Goal: Complete application form

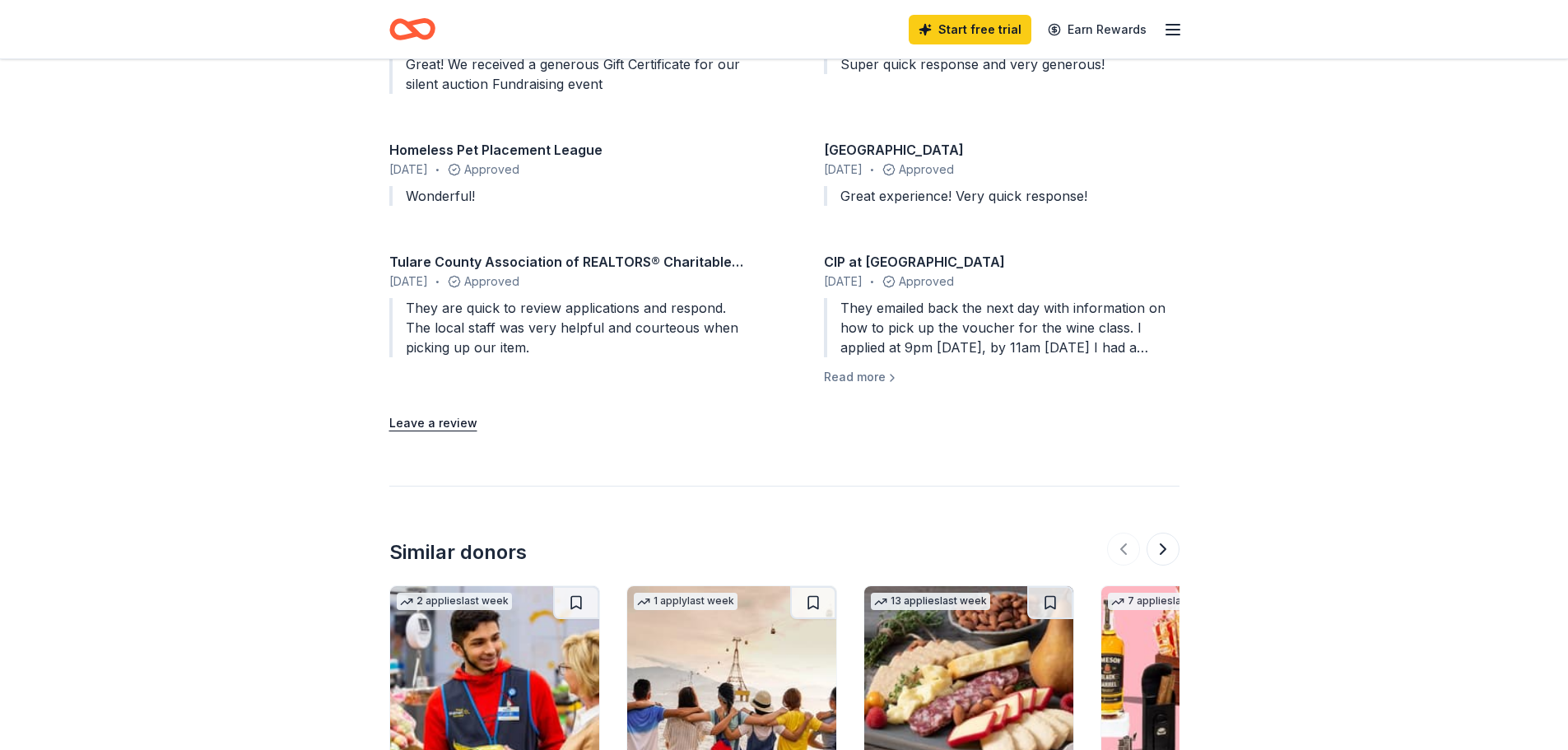
scroll to position [1893, 0]
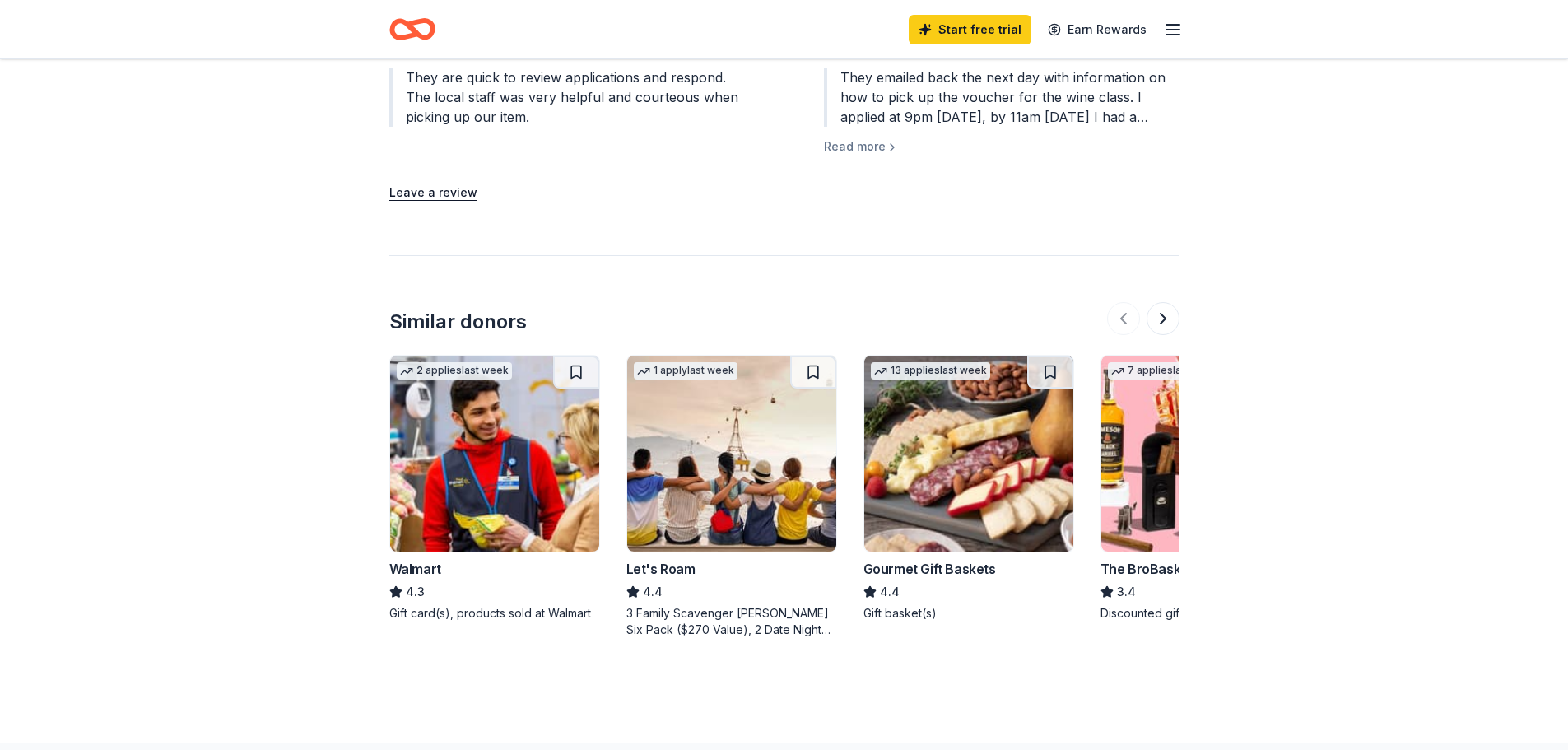
click at [1154, 559] on div "The BroBasket" at bounding box center [1146, 569] width 93 height 20
click at [974, 559] on div "Gourmet Gift Baskets" at bounding box center [930, 569] width 133 height 20
click at [1164, 302] on button at bounding box center [1163, 319] width 32 height 32
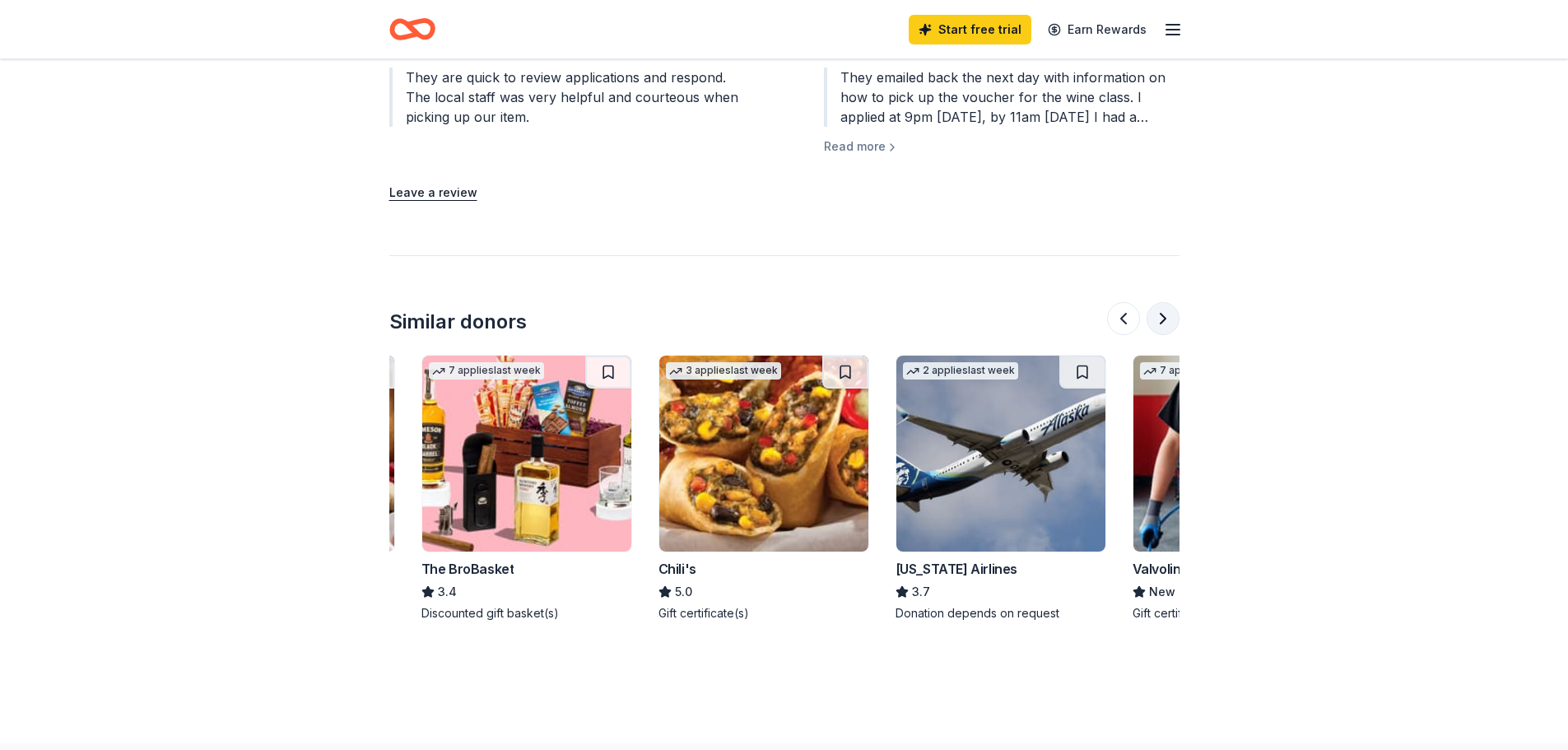
scroll to position [0, 711]
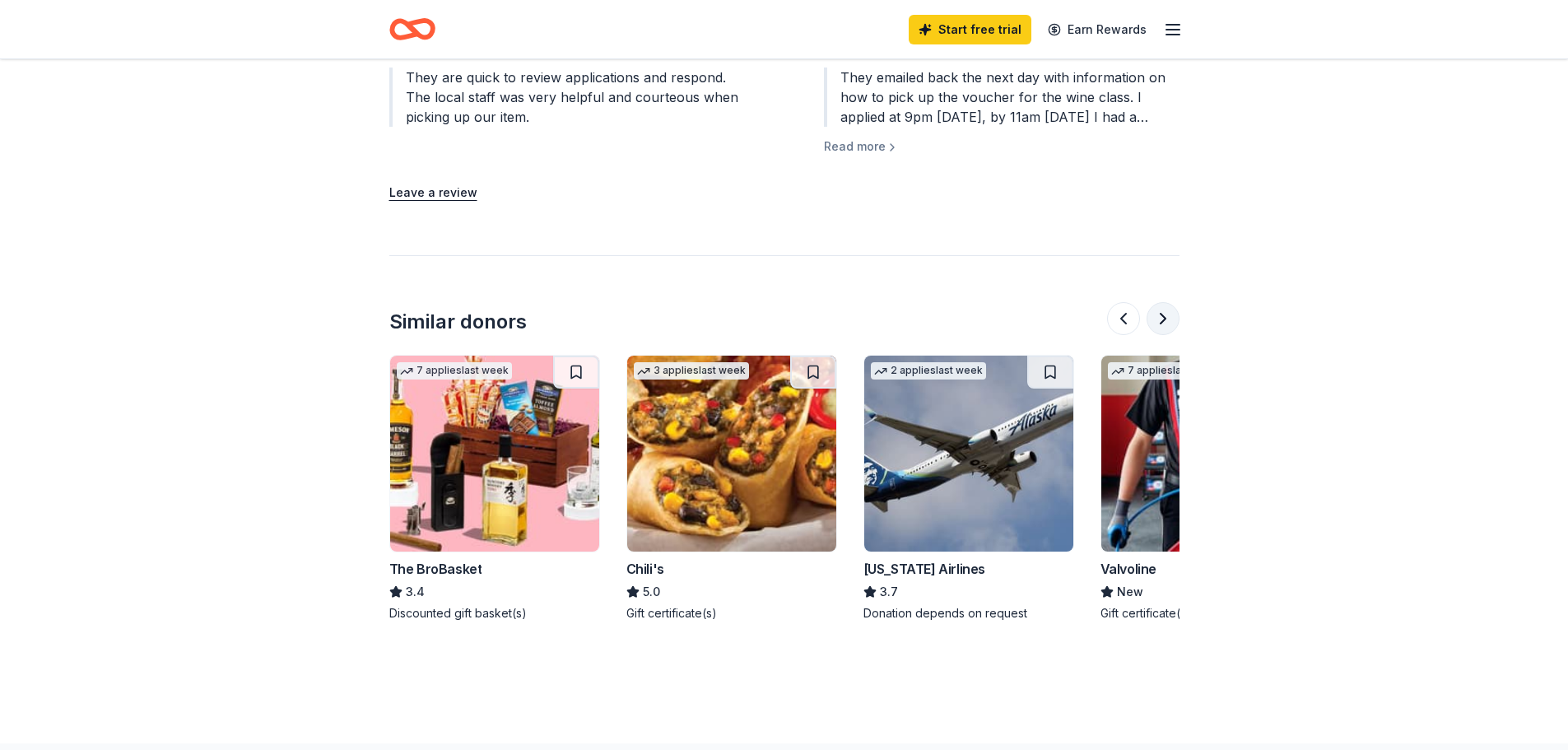
click at [1164, 302] on button at bounding box center [1163, 319] width 32 height 32
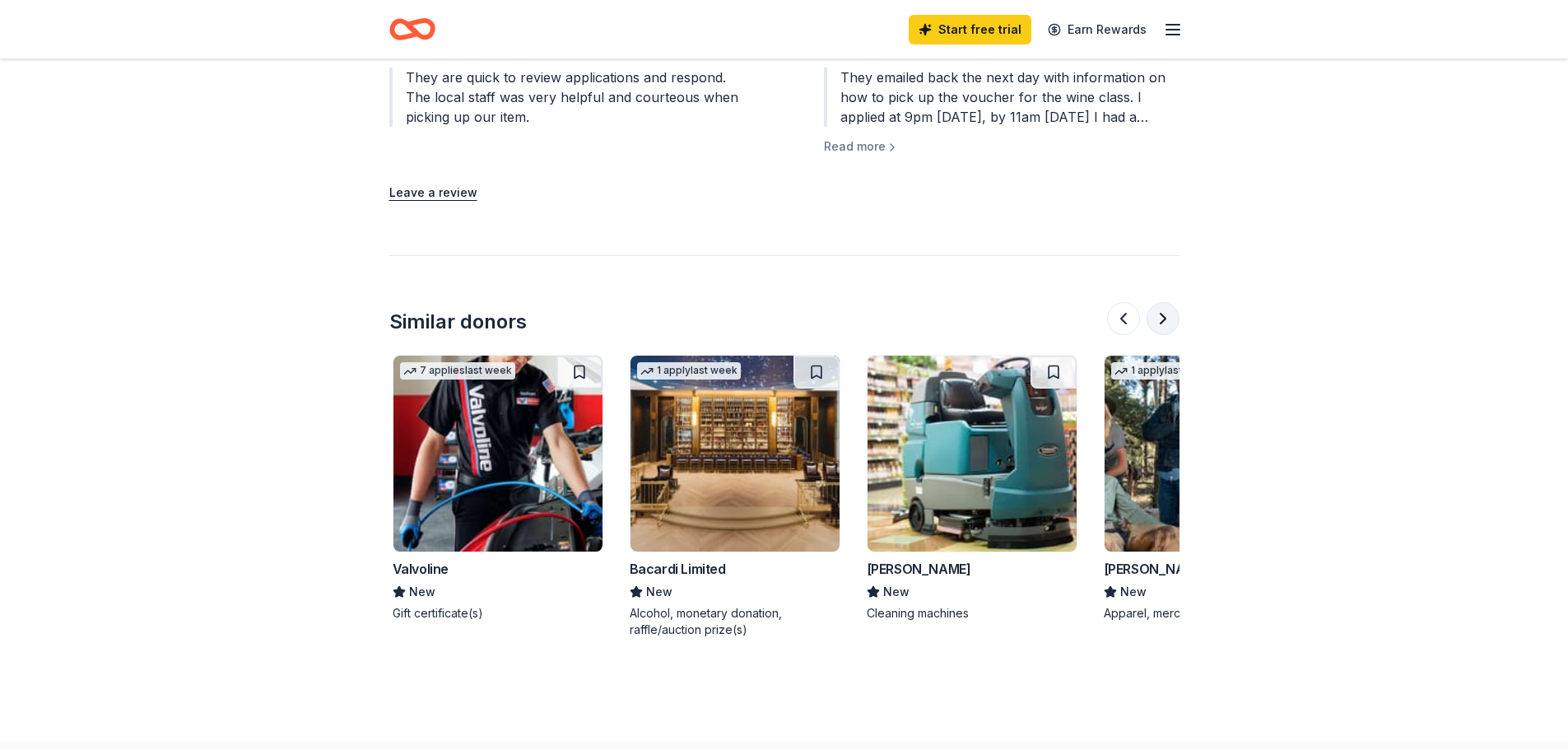
scroll to position [0, 1423]
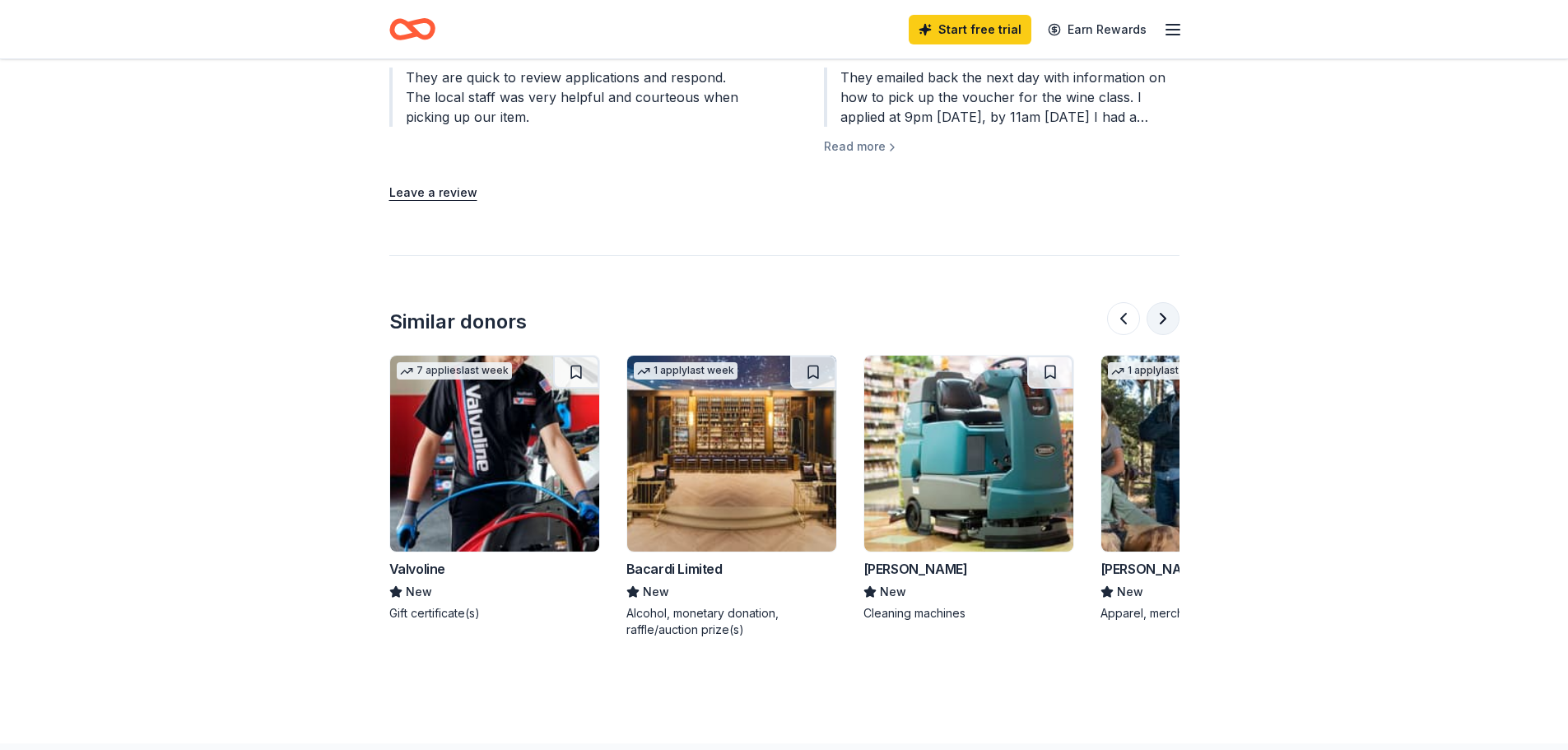
click at [1162, 302] on button at bounding box center [1163, 319] width 32 height 32
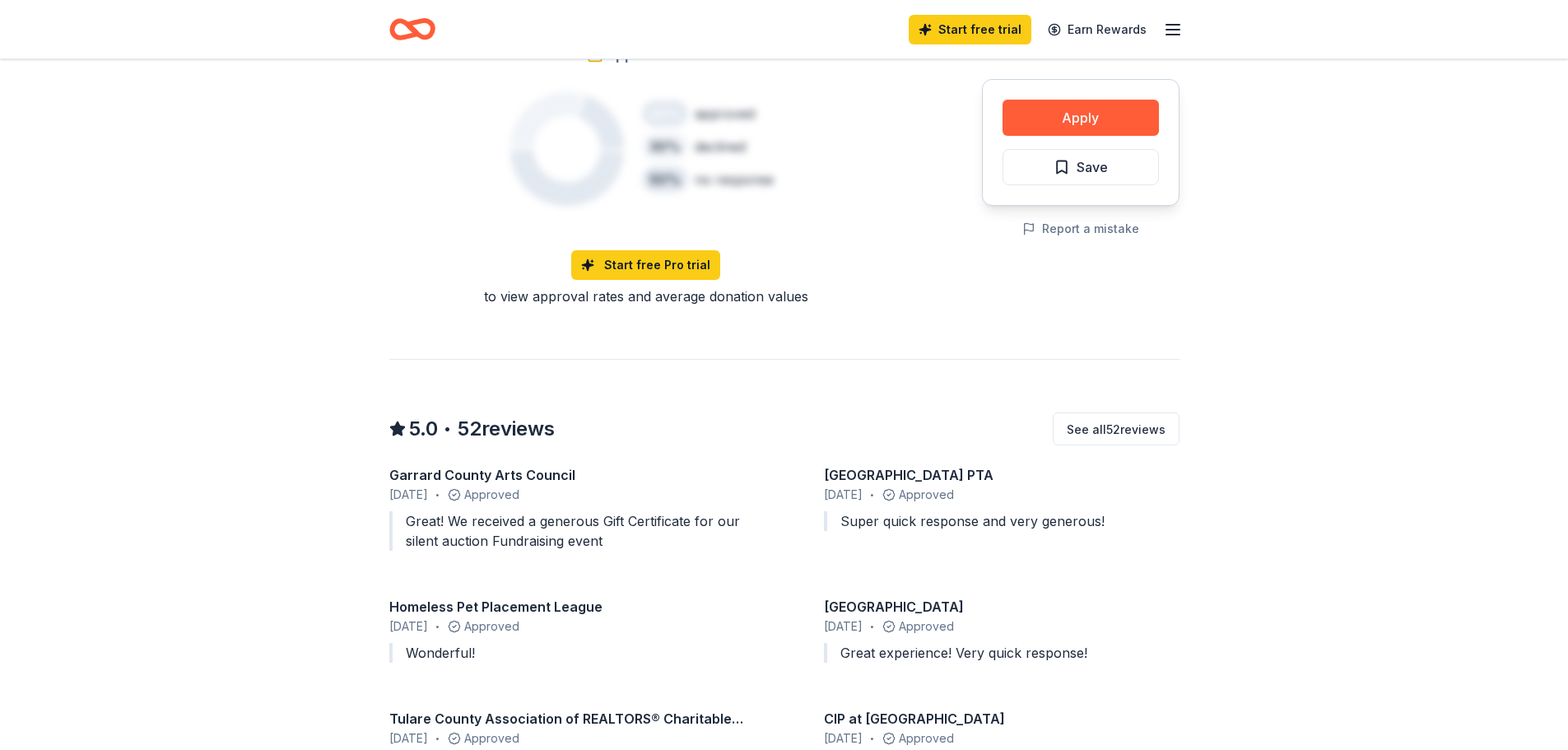
scroll to position [833, 0]
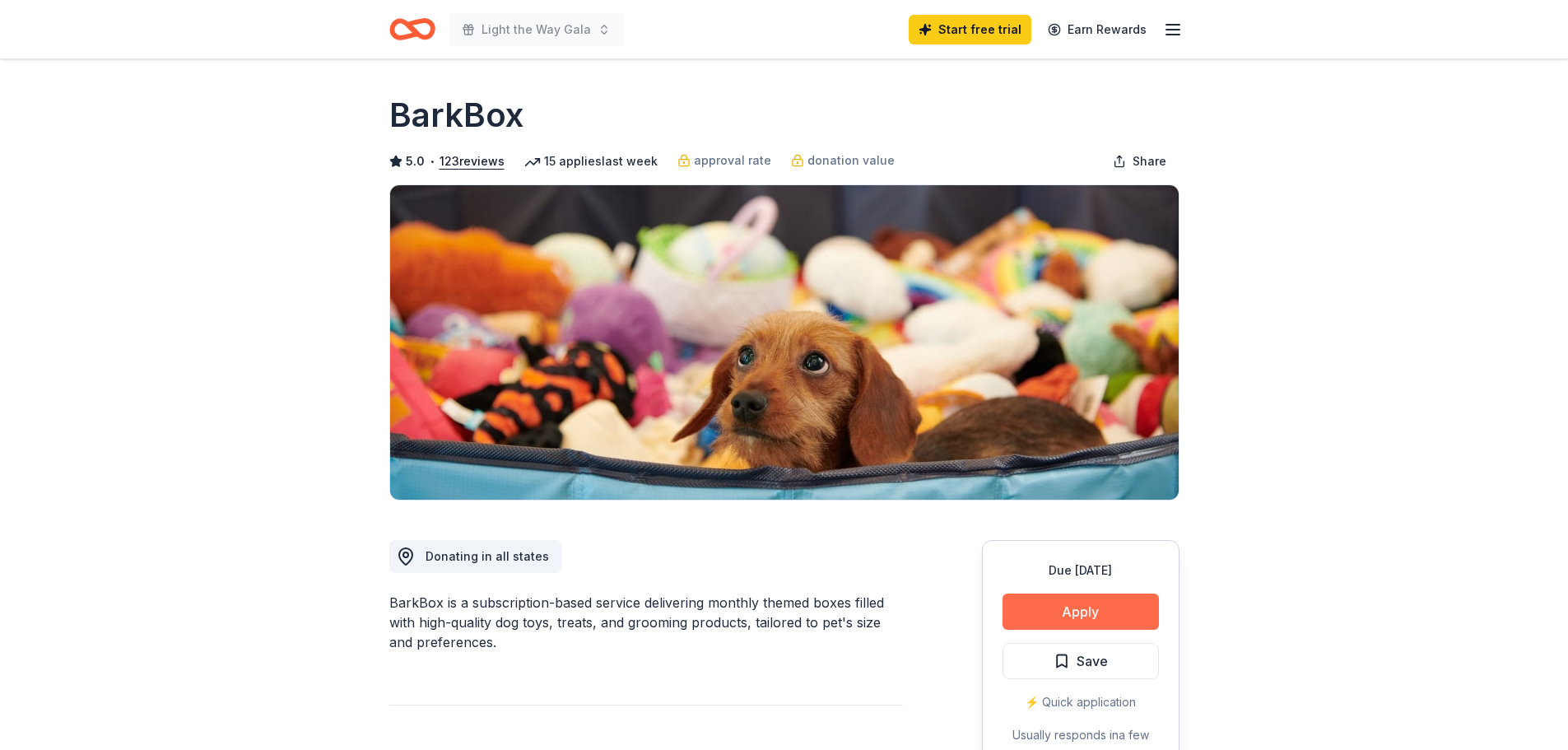
click at [1109, 609] on button "Apply" at bounding box center [1081, 611] width 156 height 36
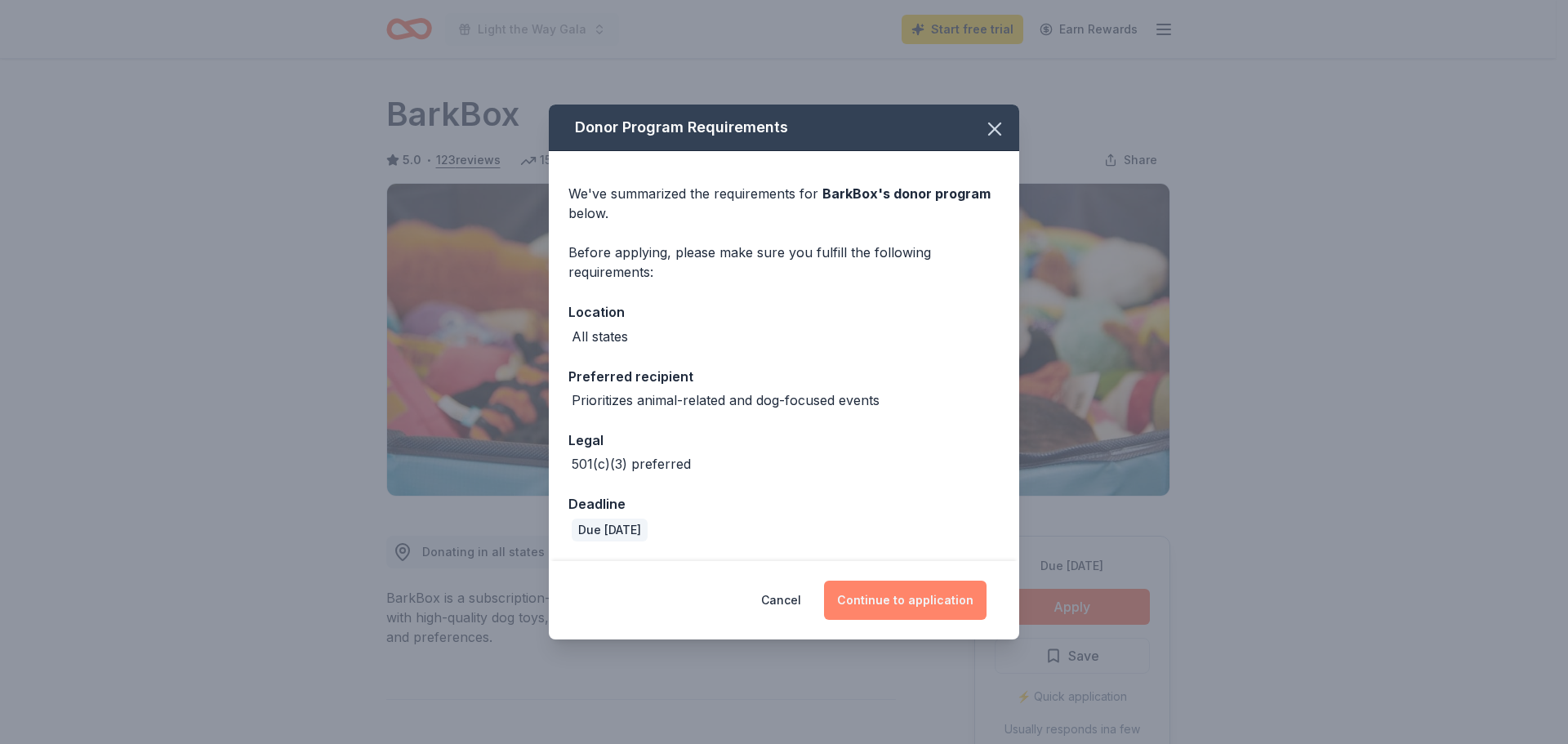
click at [923, 594] on button "Continue to application" at bounding box center [904, 600] width 162 height 39
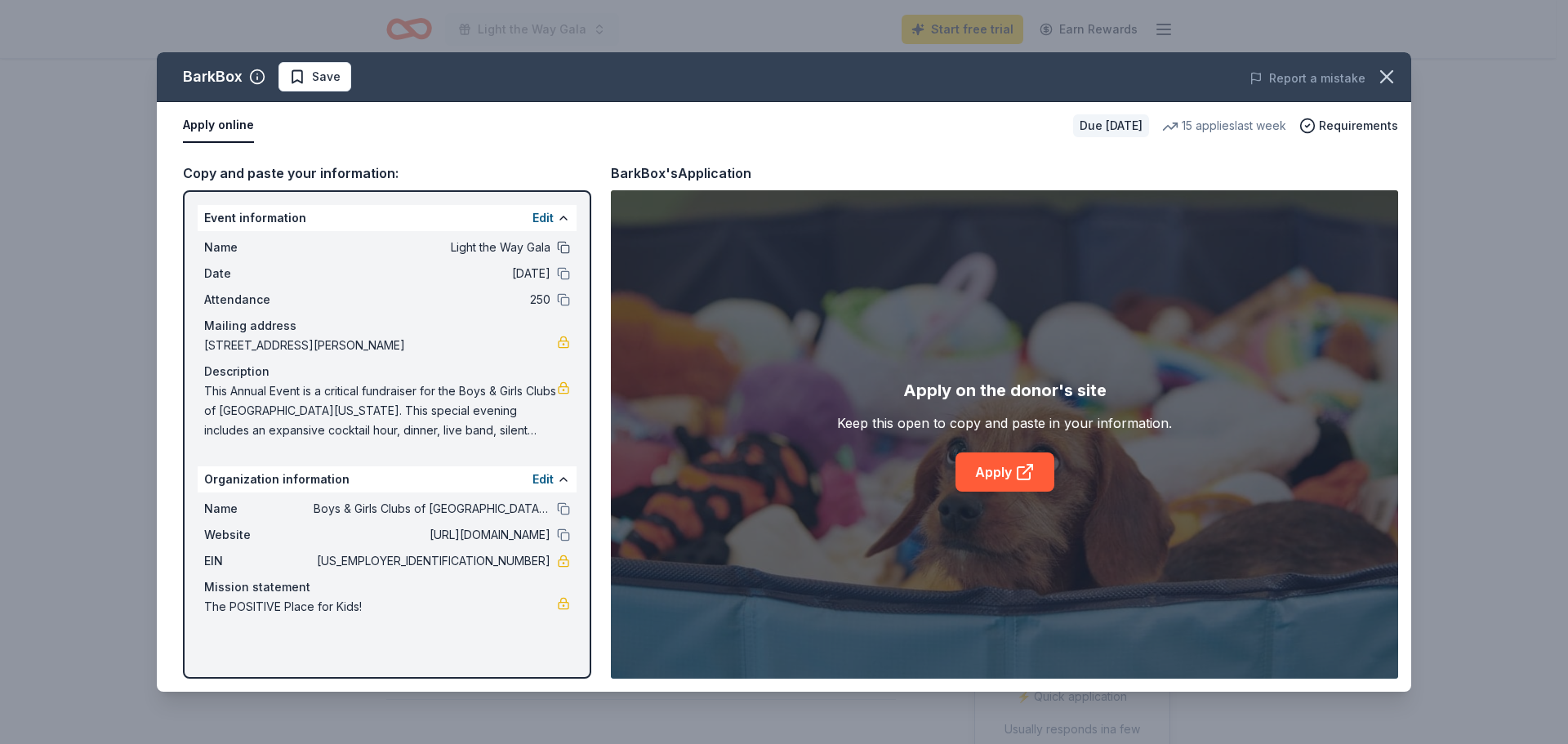
click at [562, 250] on button at bounding box center [563, 247] width 13 height 13
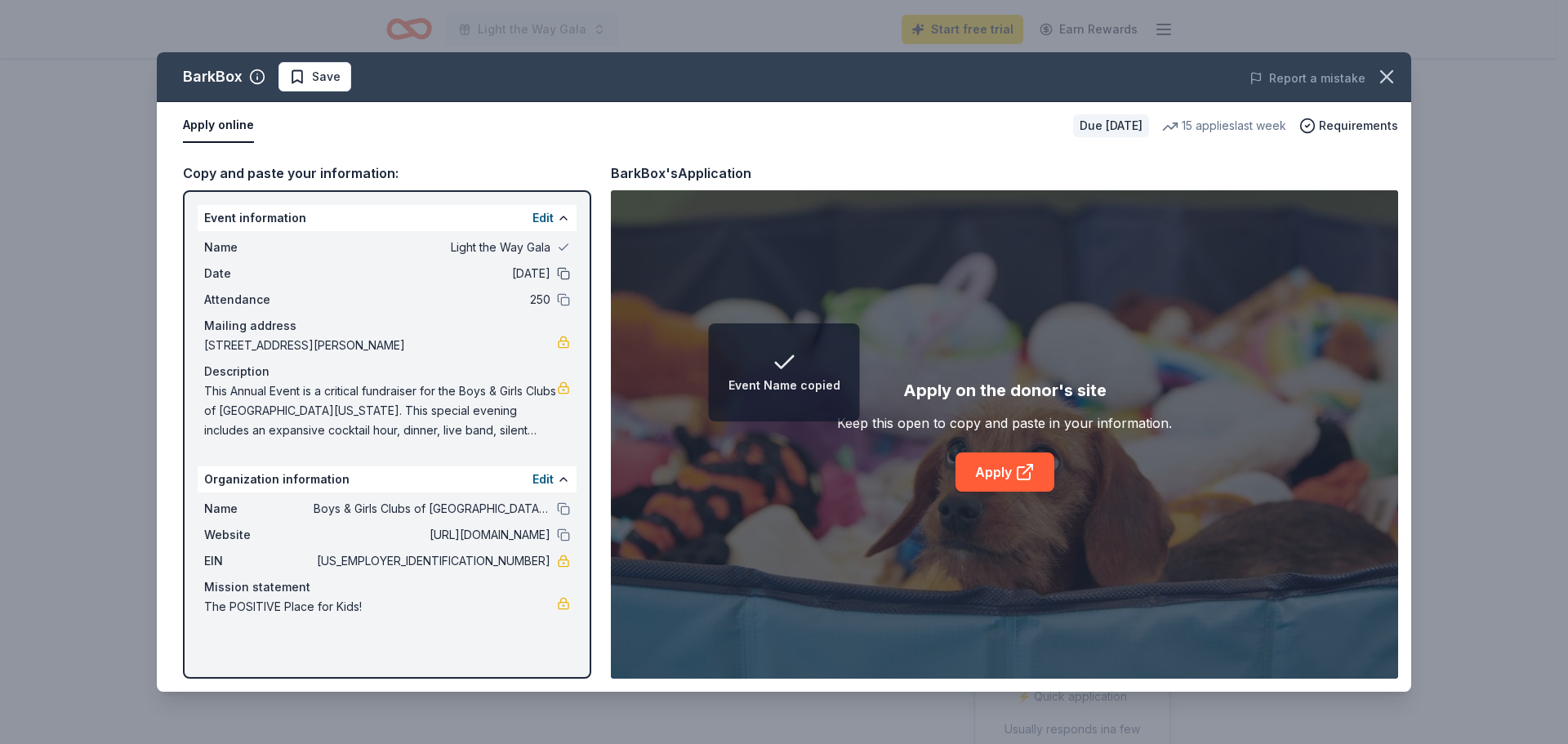
click at [562, 275] on button at bounding box center [563, 273] width 13 height 13
click at [567, 301] on button at bounding box center [563, 299] width 13 height 13
click at [567, 505] on button at bounding box center [563, 509] width 13 height 13
click at [564, 537] on button at bounding box center [563, 534] width 13 height 13
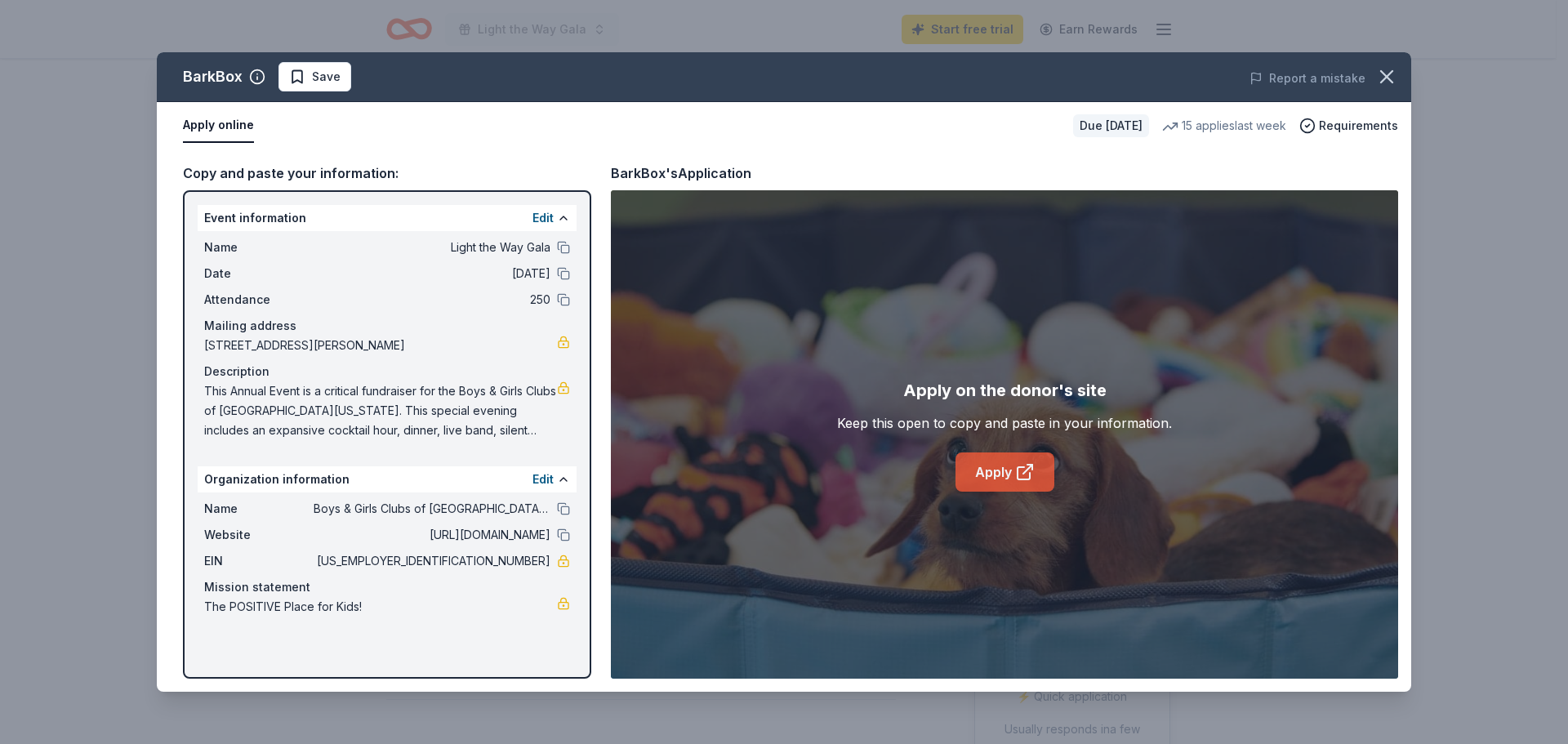
click at [1022, 470] on icon at bounding box center [1024, 472] width 20 height 20
click at [337, 180] on div "Copy and paste your information:" at bounding box center [387, 173] width 408 height 21
click at [1386, 83] on icon "button" at bounding box center [1387, 77] width 23 height 23
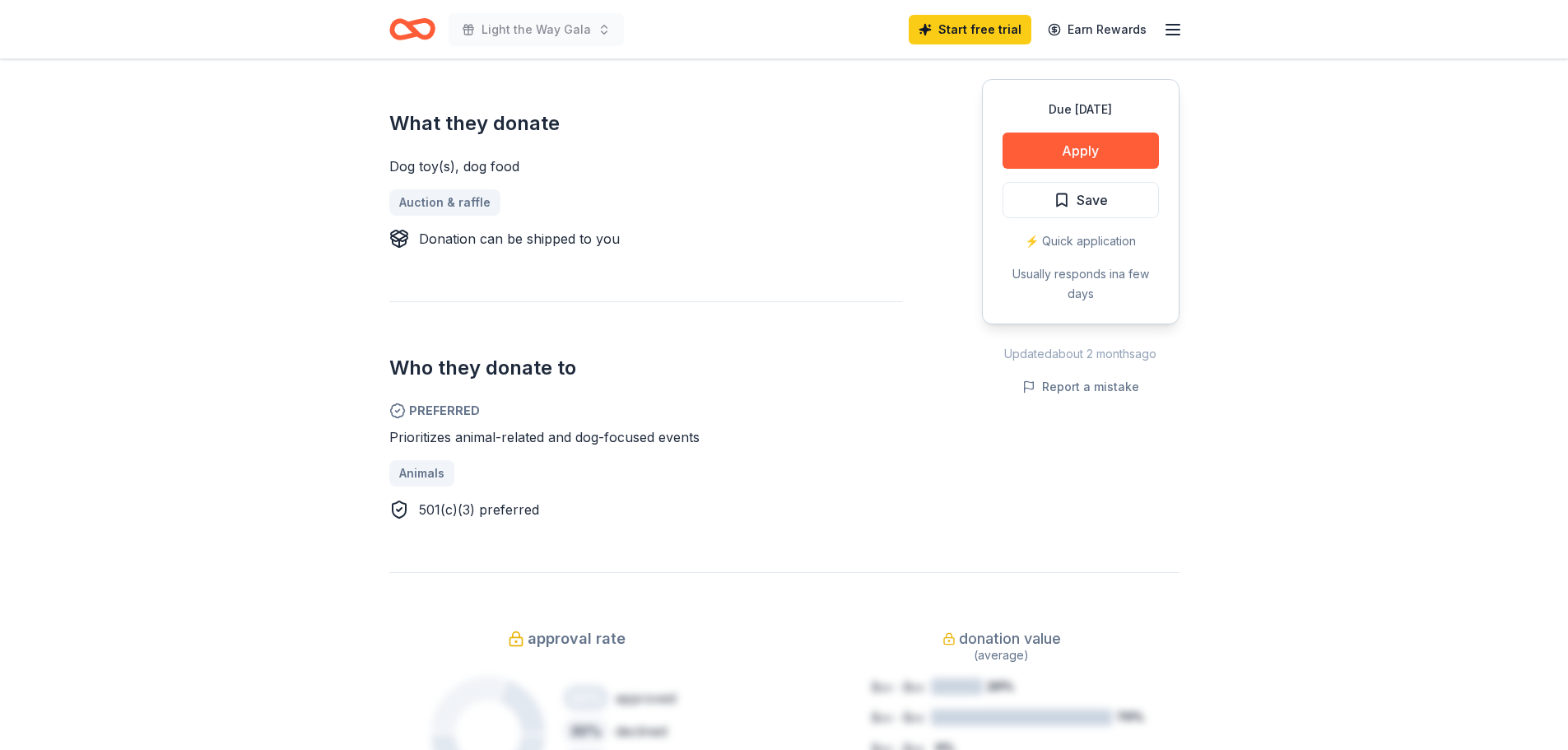
scroll to position [329, 0]
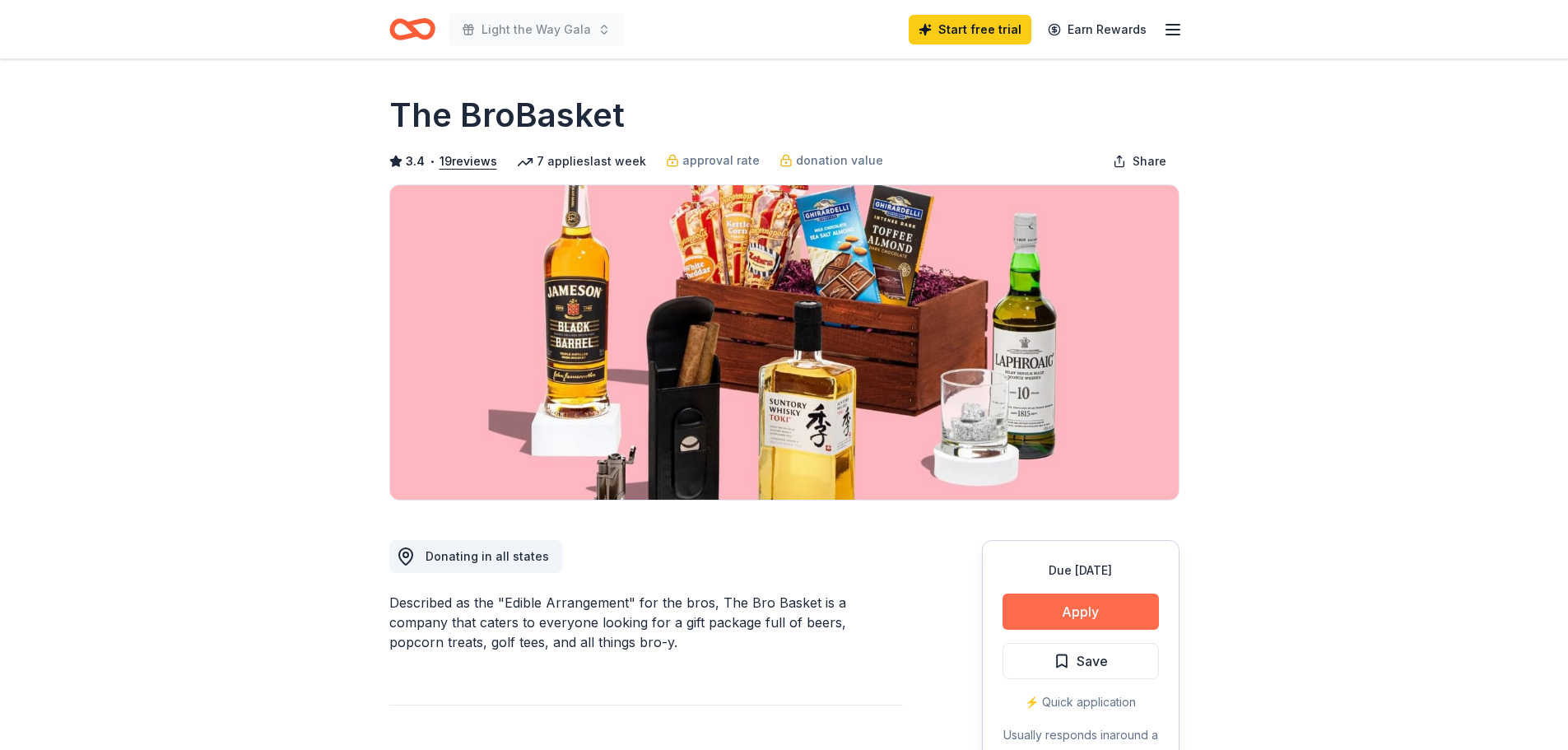
click at [1115, 612] on button "Apply" at bounding box center [1081, 611] width 156 height 36
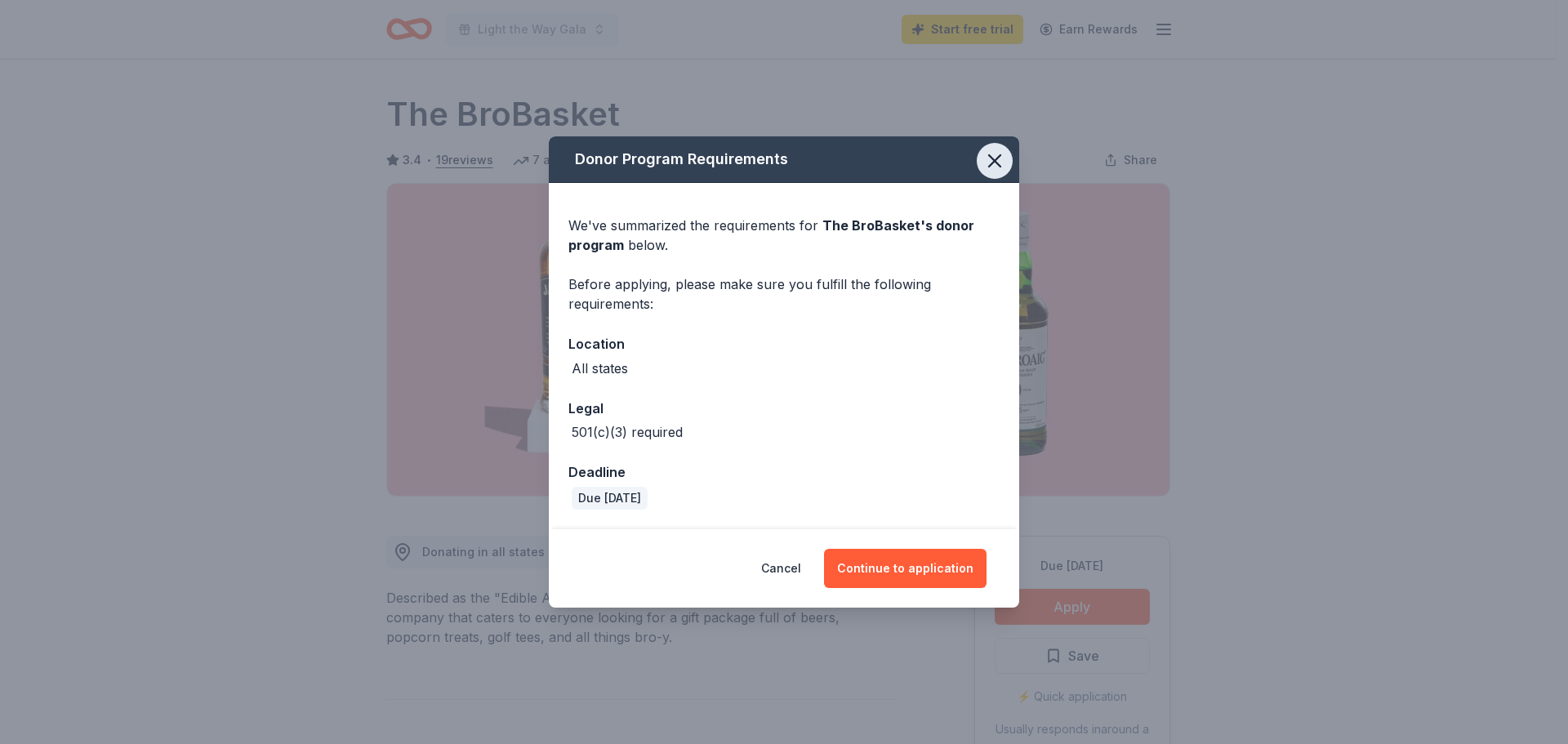
click at [998, 157] on icon "button" at bounding box center [994, 160] width 12 height 12
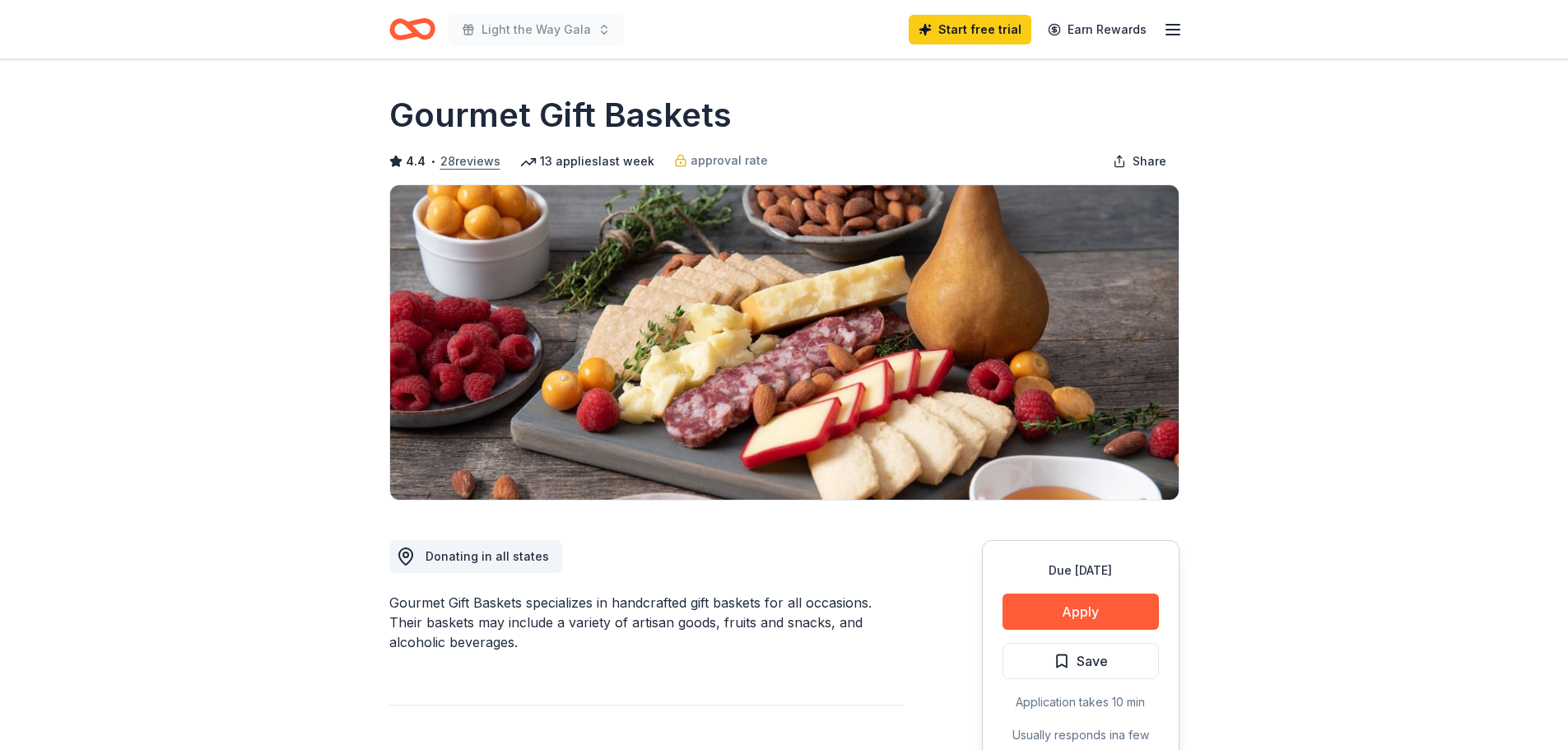
click at [484, 158] on button "28 reviews" at bounding box center [470, 162] width 60 height 20
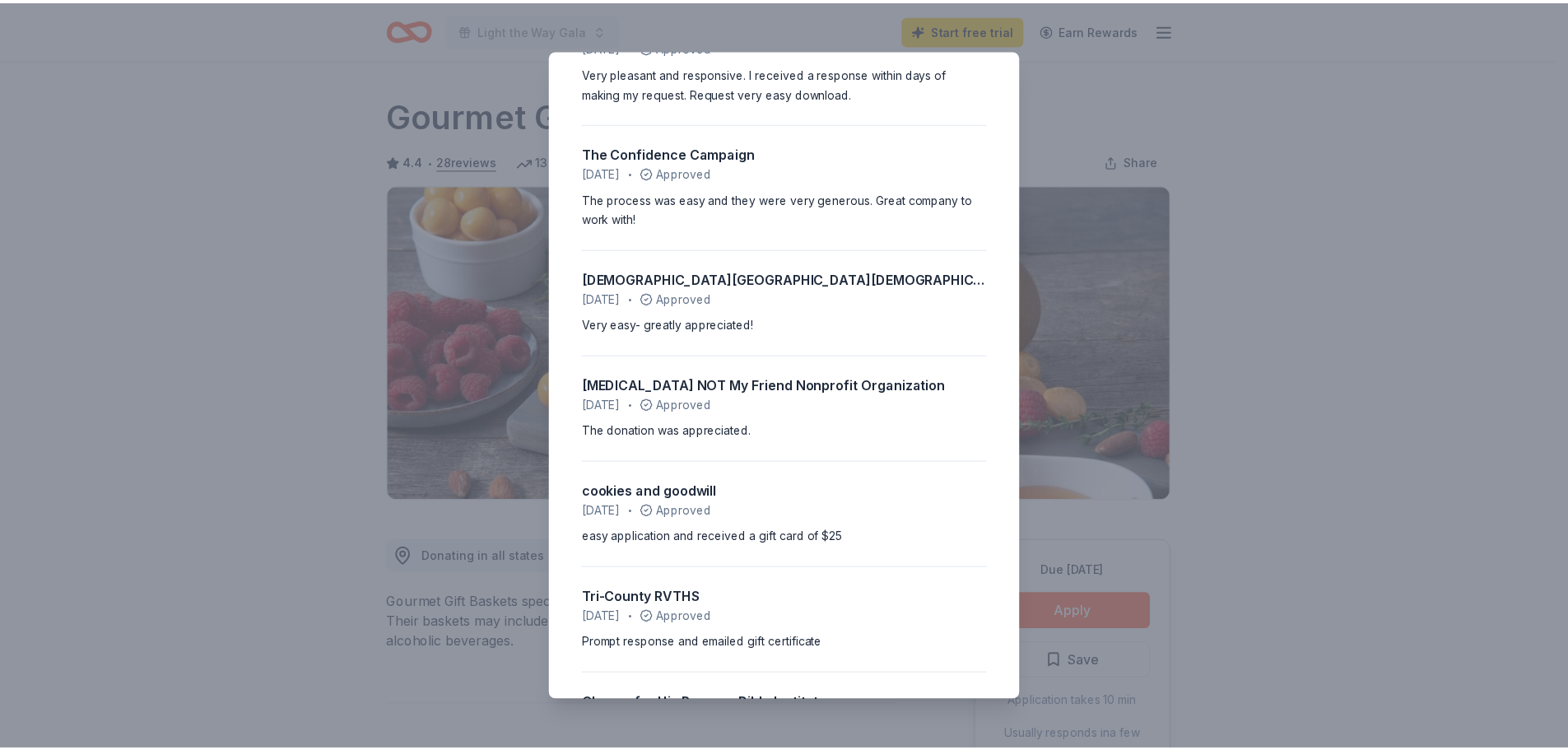
scroll to position [329, 0]
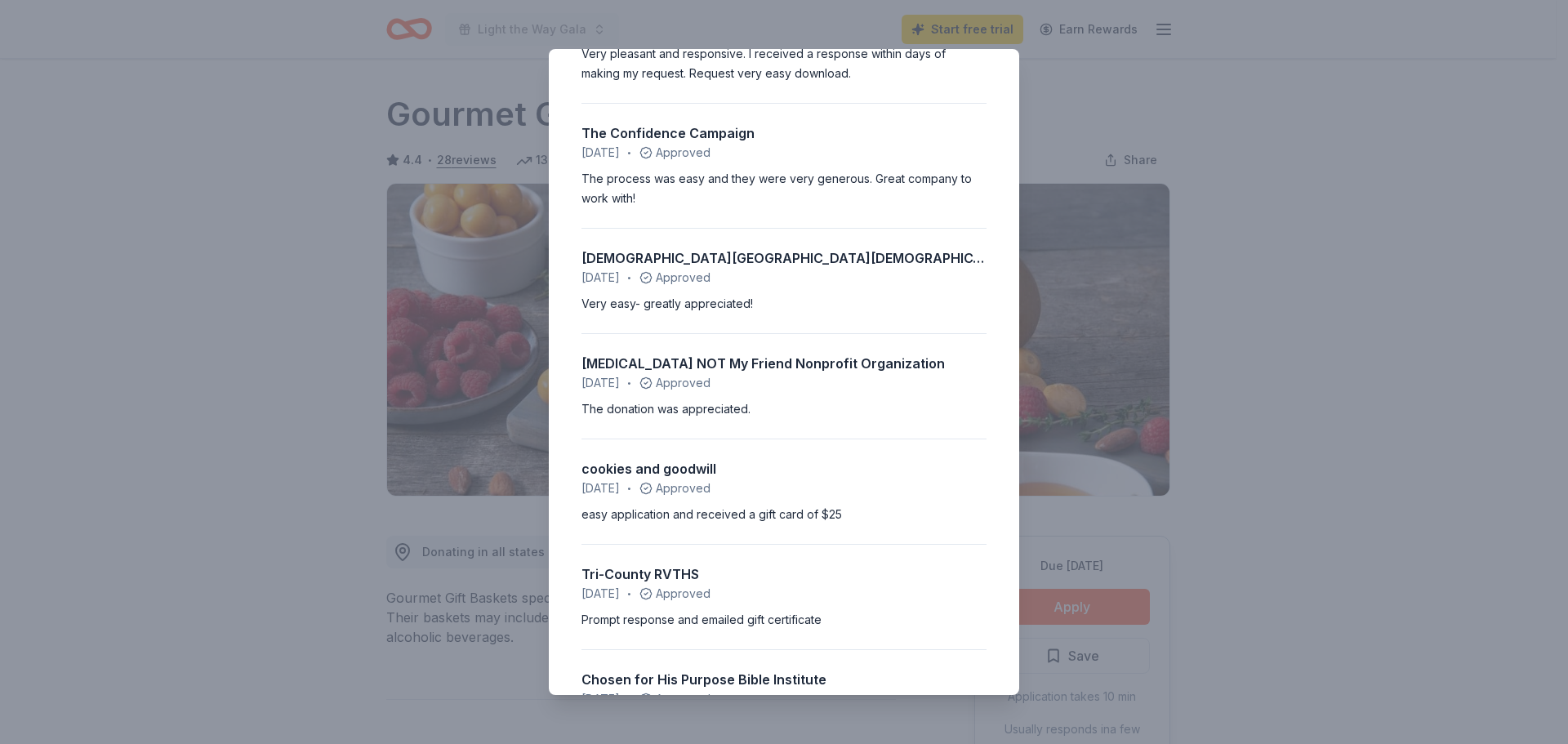
click at [1313, 271] on div "4.4 • 28 reviews Harbor Child Care [DATE] • Declined We got a cold response tha…" at bounding box center [784, 372] width 1568 height 744
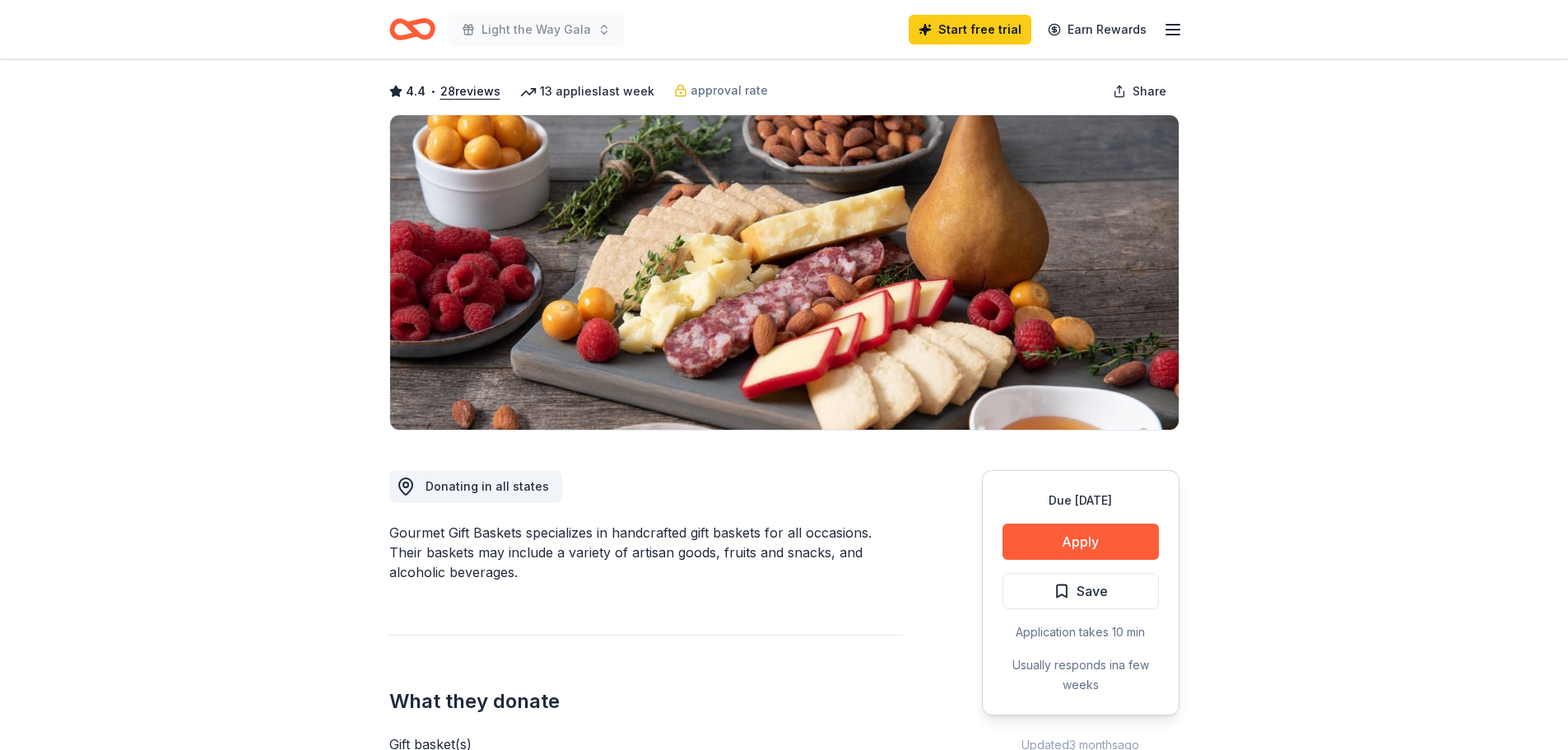
scroll to position [0, 0]
